Goal: Complete application form: Complete application form

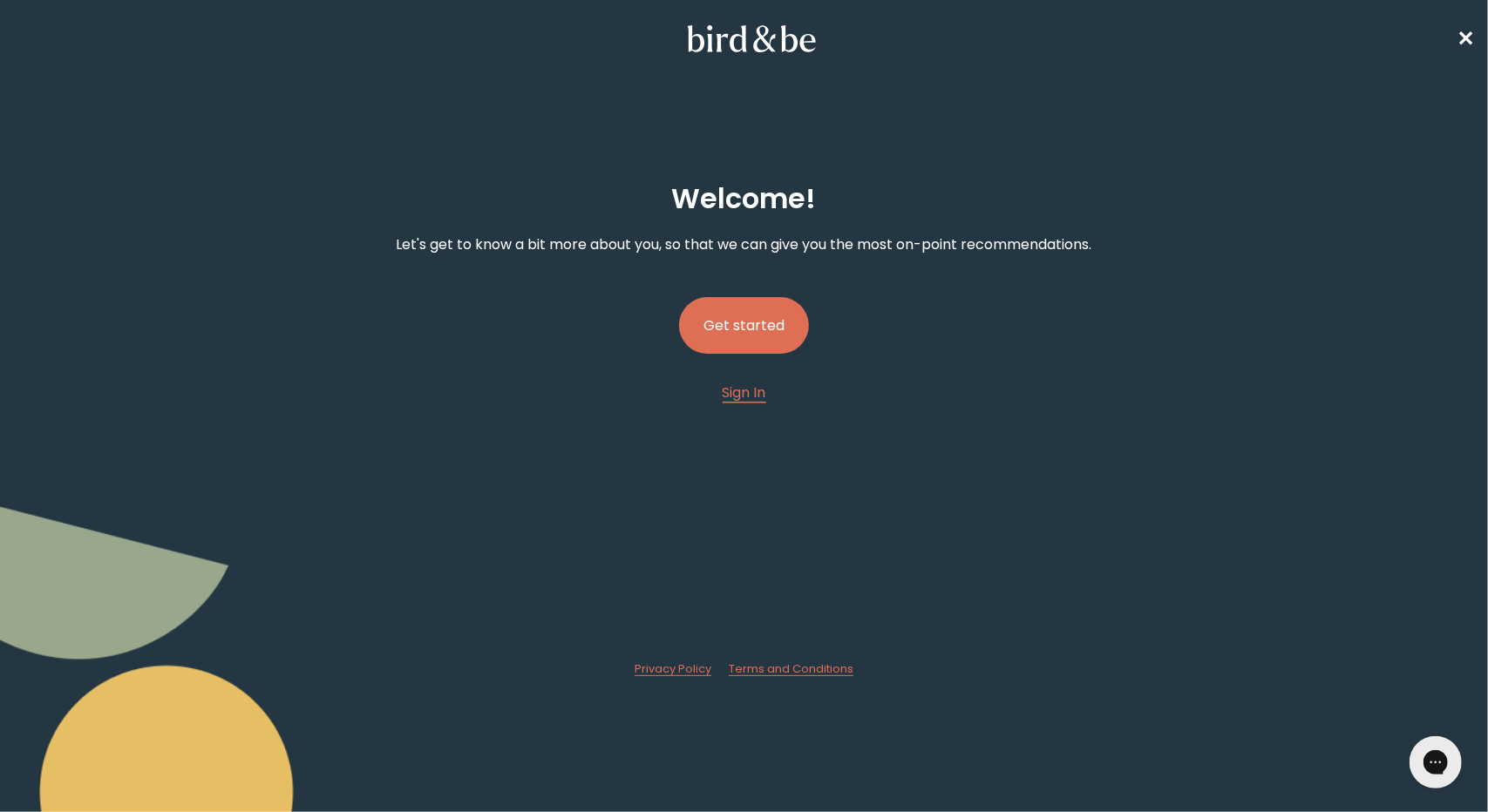
click at [762, 321] on button "Get started" at bounding box center [744, 325] width 130 height 57
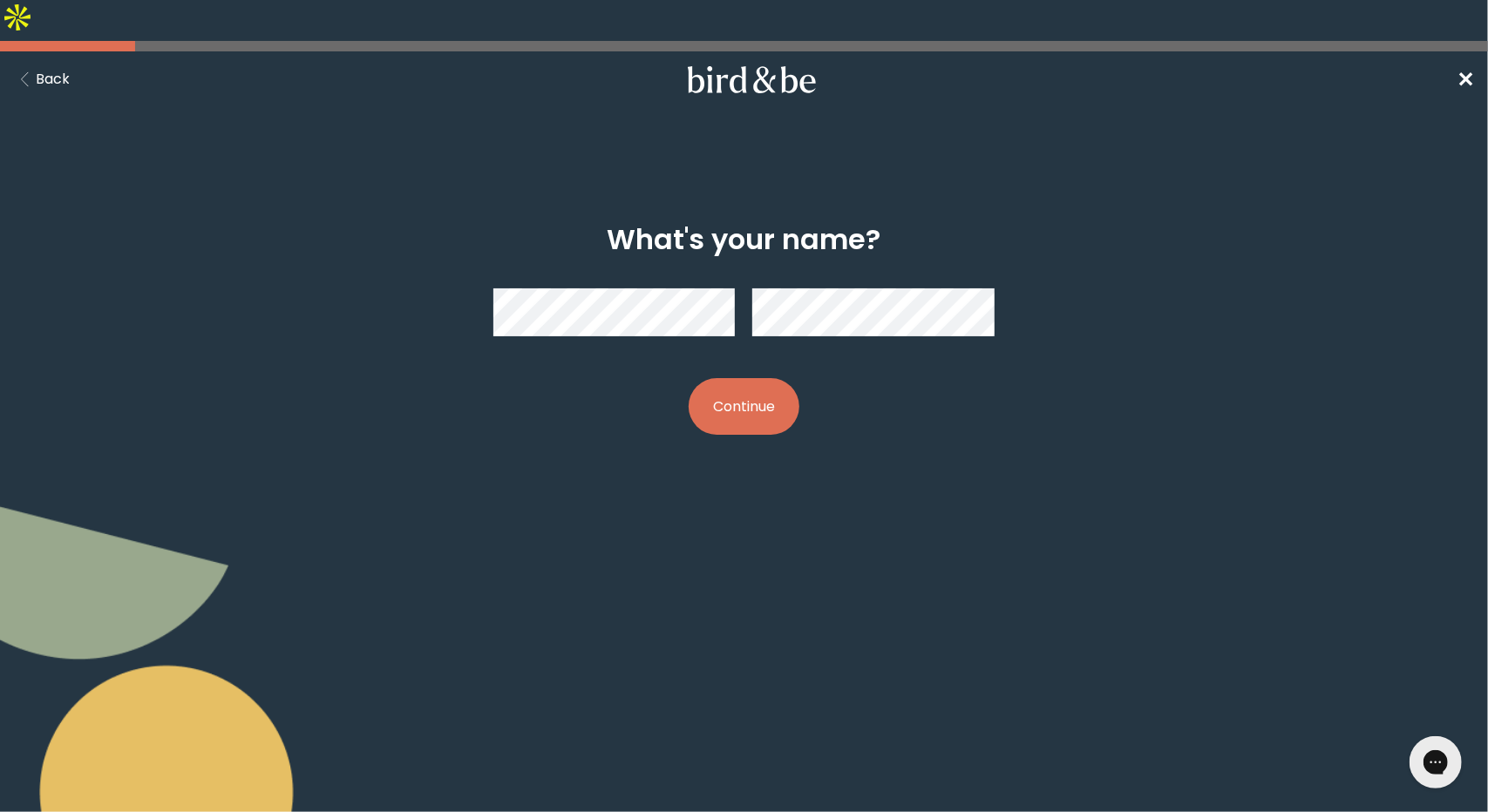
click at [744, 378] on button "Continue" at bounding box center [743, 406] width 111 height 57
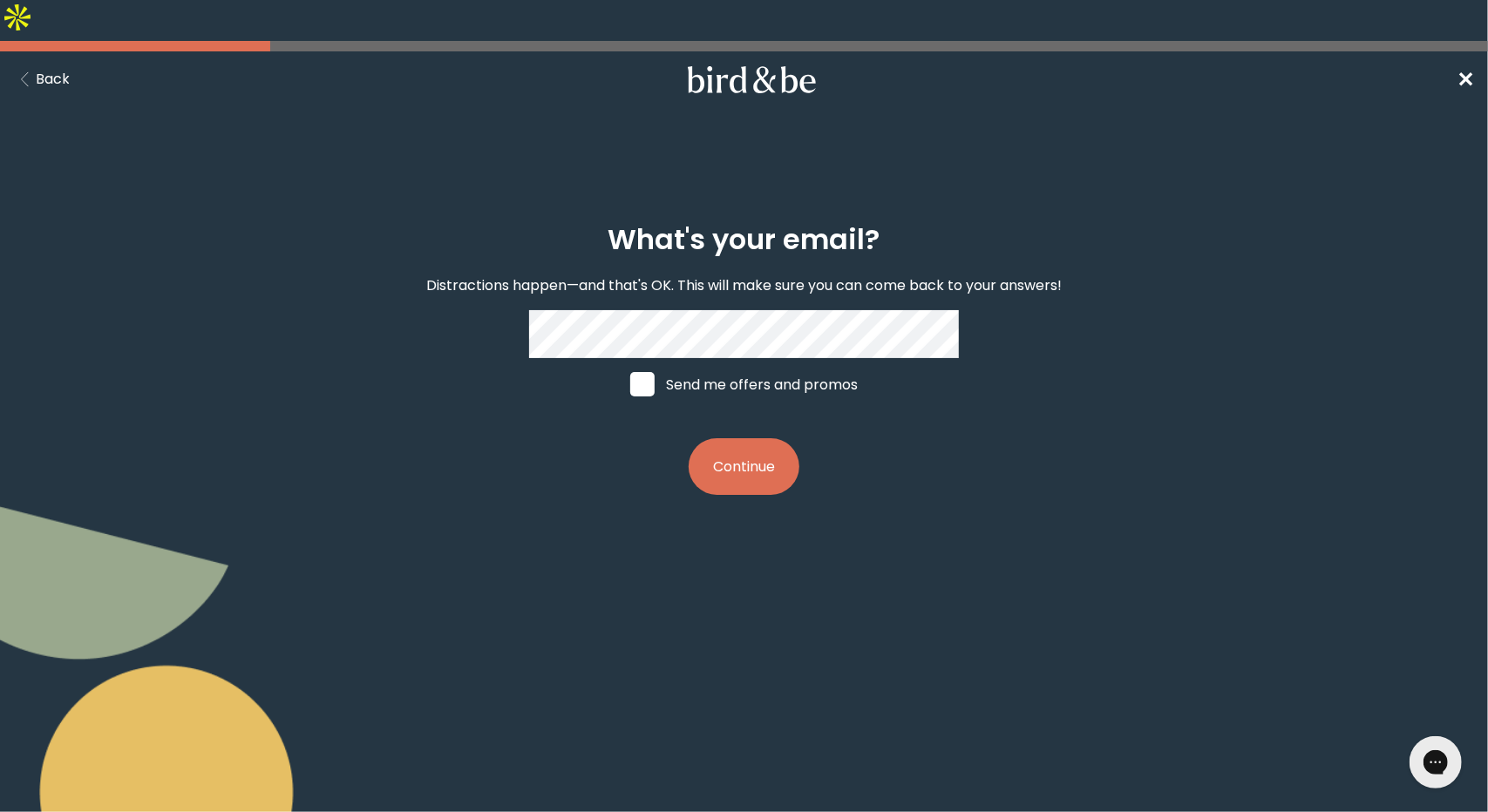
click at [753, 438] on button "Continue" at bounding box center [743, 466] width 111 height 57
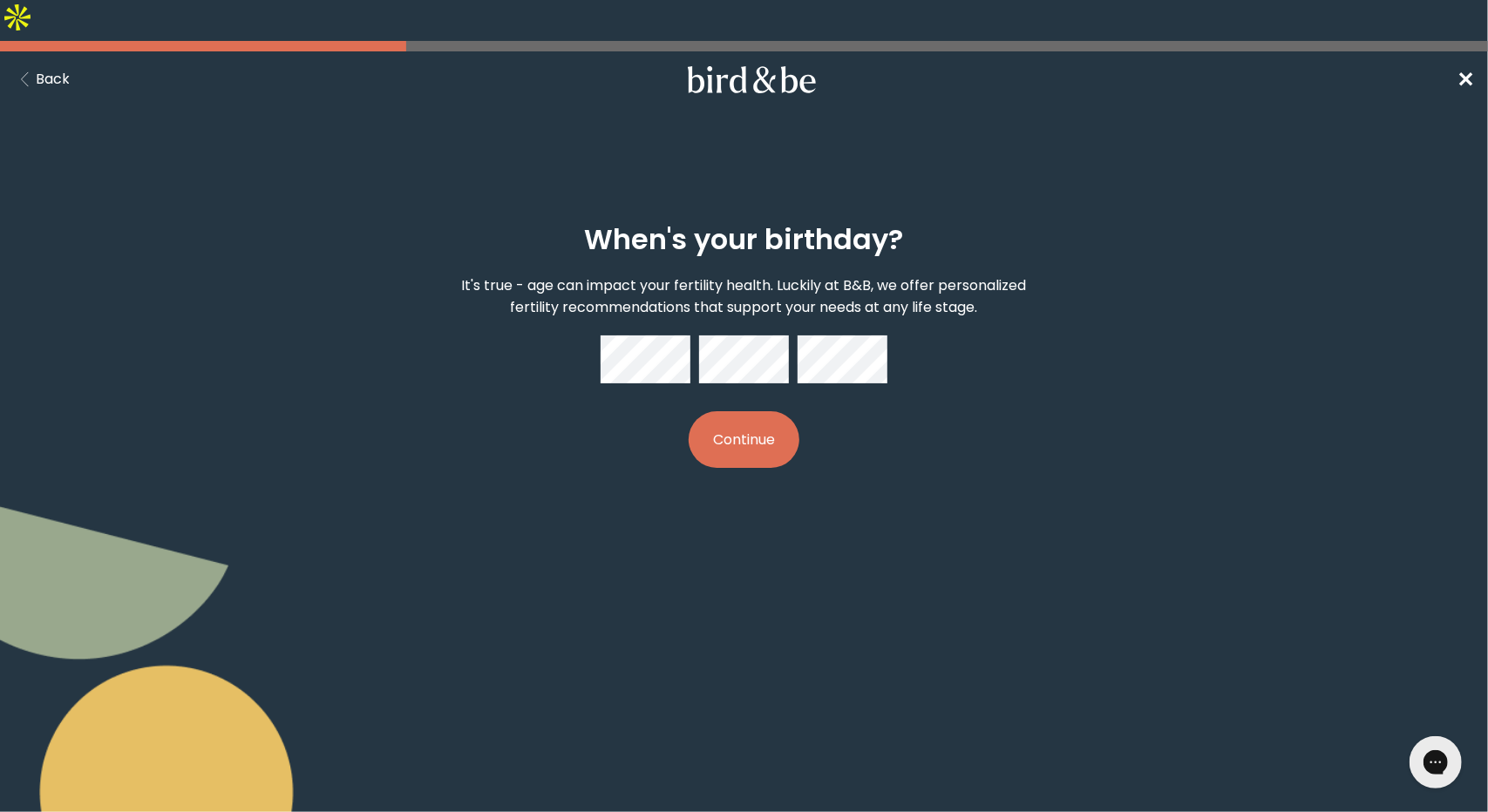
click at [750, 411] on button "Continue" at bounding box center [743, 439] width 111 height 57
click at [748, 411] on button "Continue" at bounding box center [743, 439] width 111 height 57
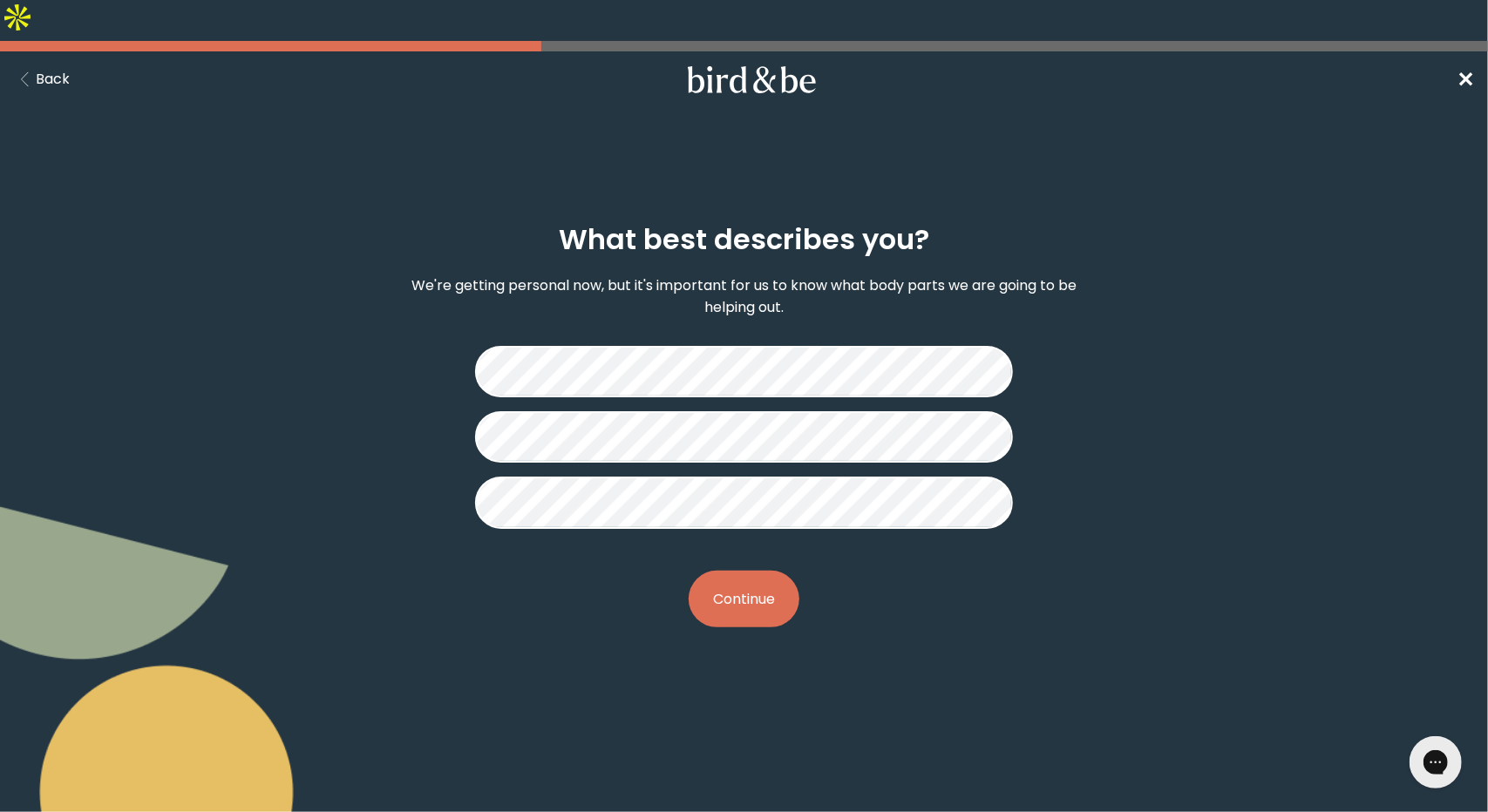
click at [742, 571] on button "Continue" at bounding box center [743, 599] width 111 height 57
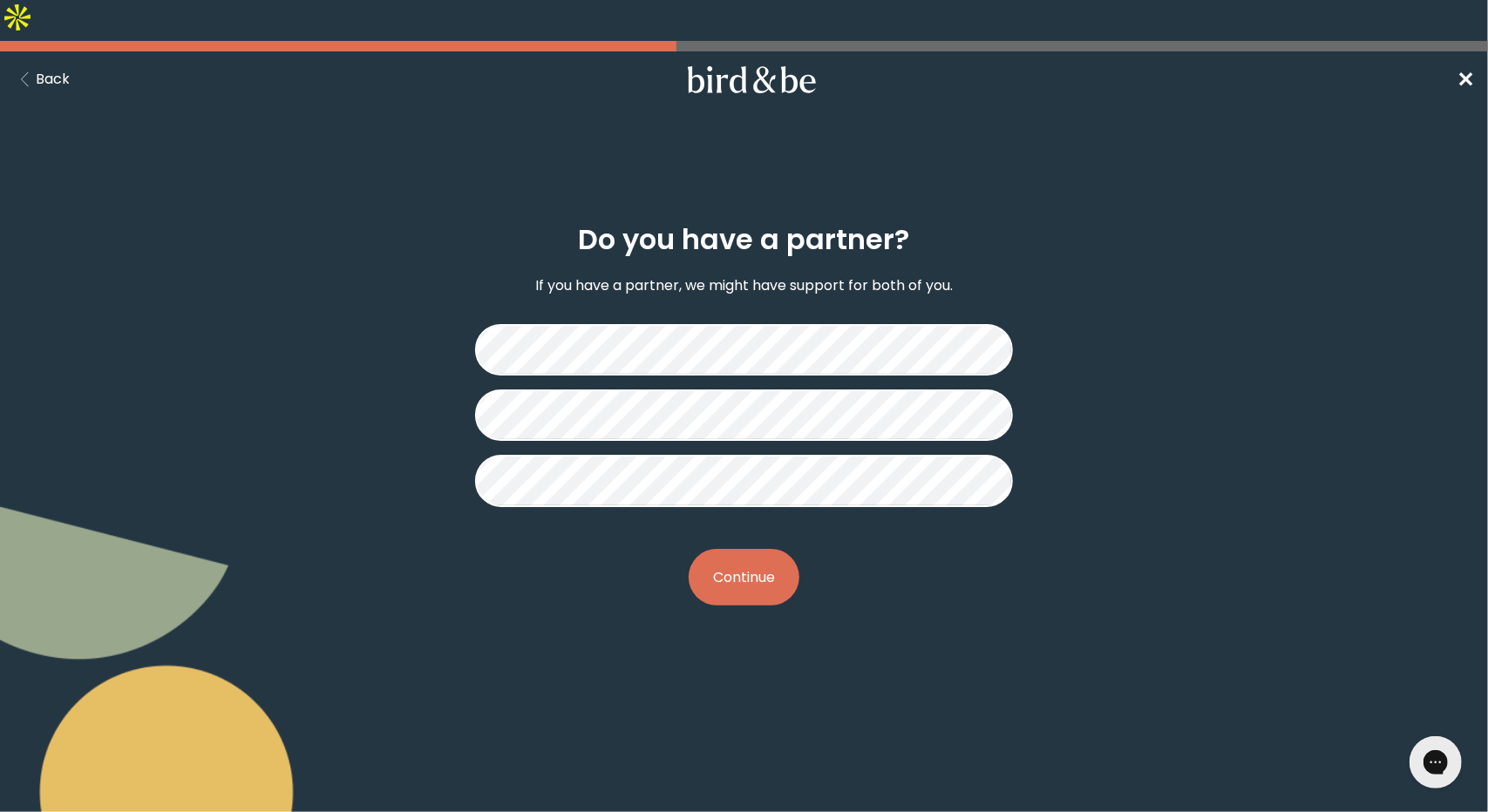
click at [750, 550] on button "Continue" at bounding box center [743, 577] width 111 height 57
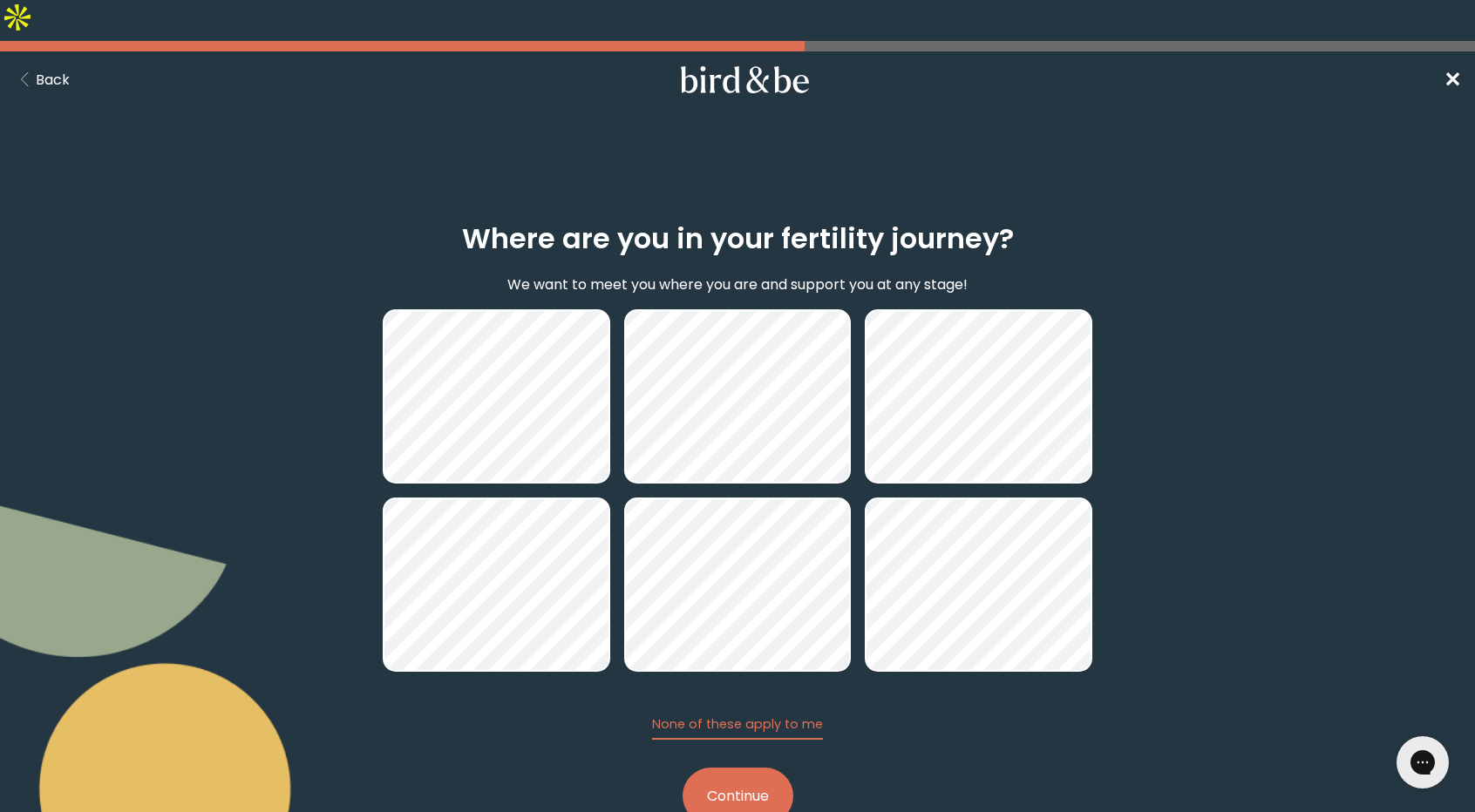
drag, startPoint x: 722, startPoint y: 757, endPoint x: 713, endPoint y: 750, distance: 11.2
click at [718, 768] on button "Continue" at bounding box center [737, 796] width 111 height 57
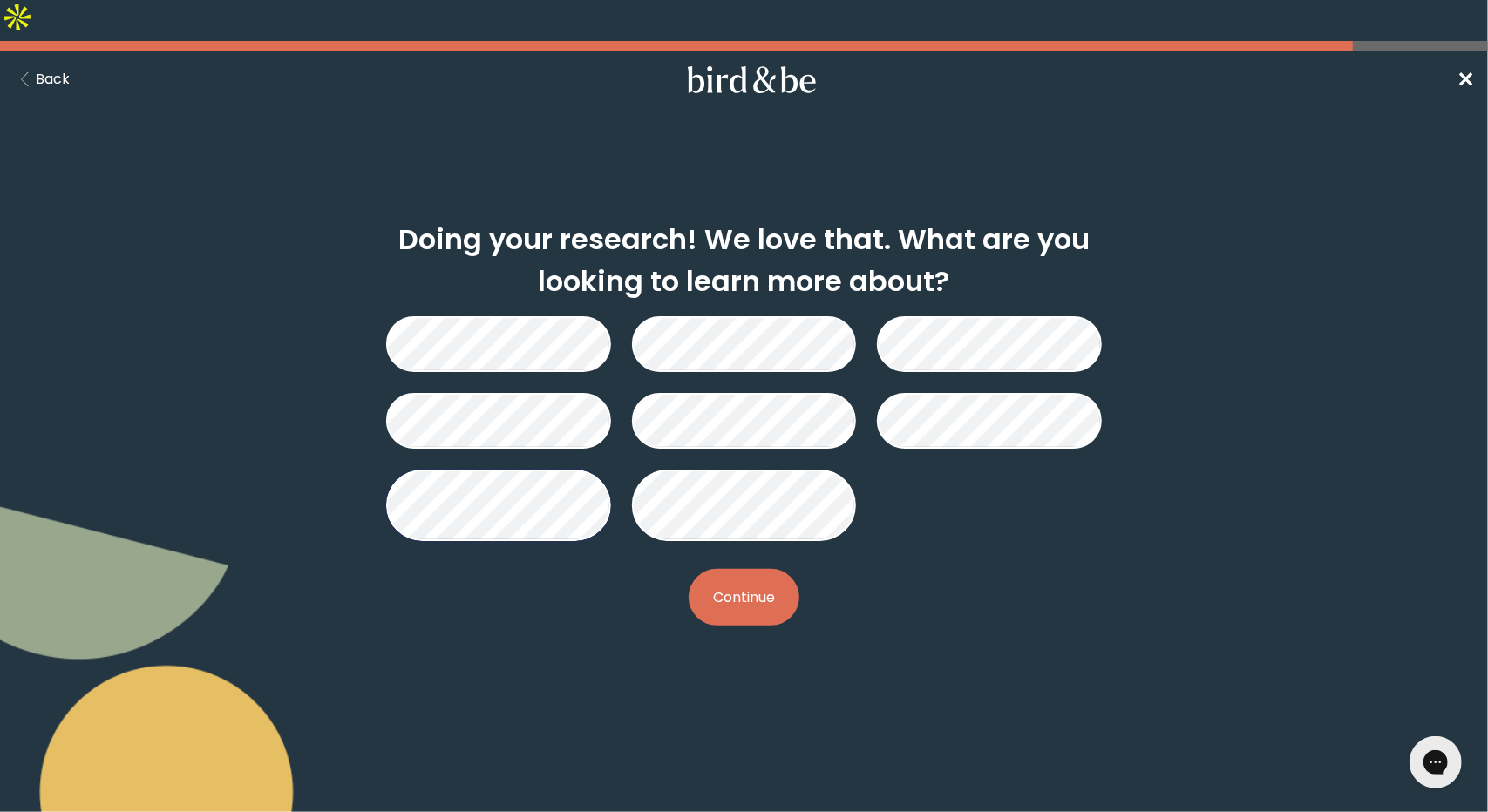
click at [727, 569] on button "Continue" at bounding box center [743, 597] width 111 height 57
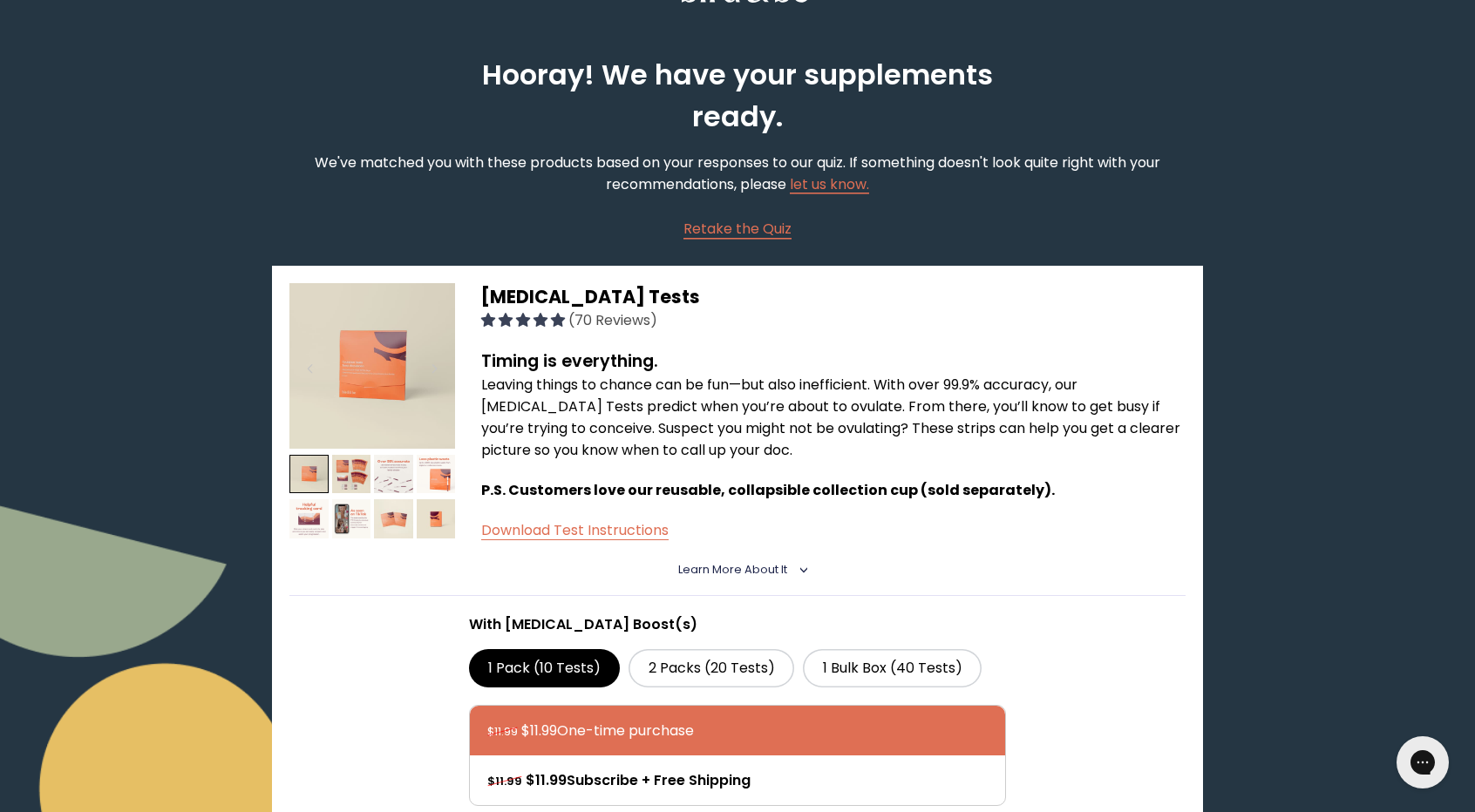
scroll to position [87, 0]
